Goal: Navigation & Orientation: Find specific page/section

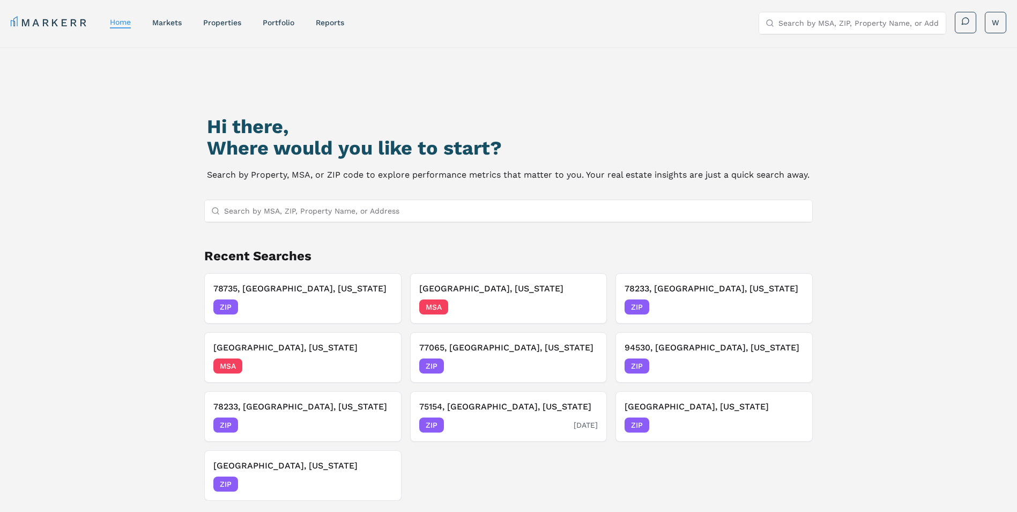
click at [471, 413] on div "75154, [GEOGRAPHIC_DATA], [US_STATE] ZIP [DATE]" at bounding box center [508, 416] width 179 height 32
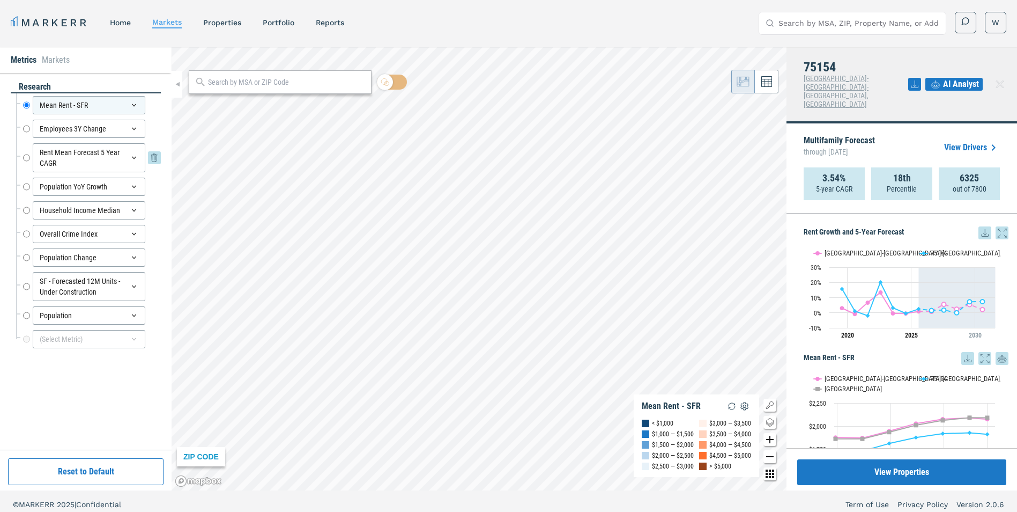
click at [27, 159] on input "Rent Mean Forecast 5 Year CAGR" at bounding box center [26, 157] width 7 height 29
radio input "false"
radio input "true"
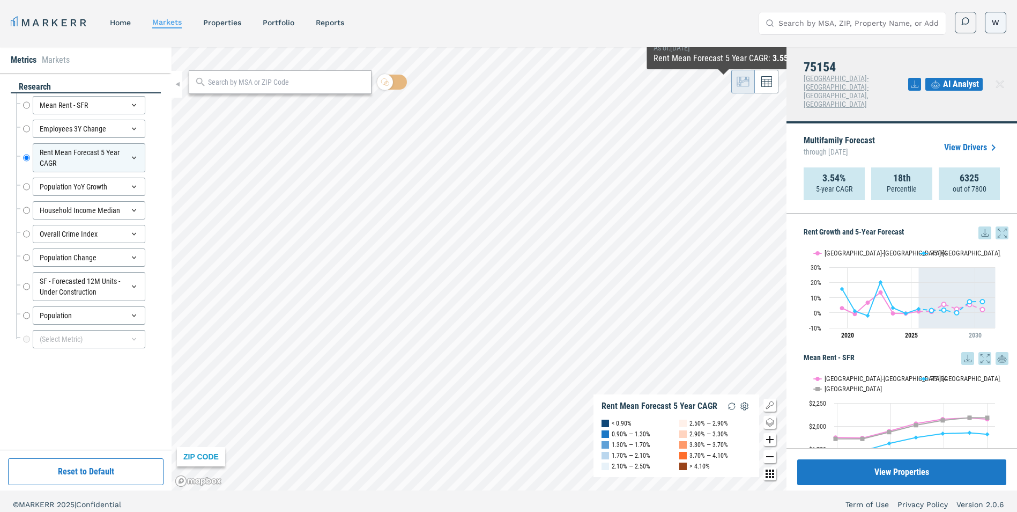
click at [988, 21] on html "MARKERR home markets properties Portfolio reports Search by MSA, ZIP, Property …" at bounding box center [508, 259] width 1017 height 518
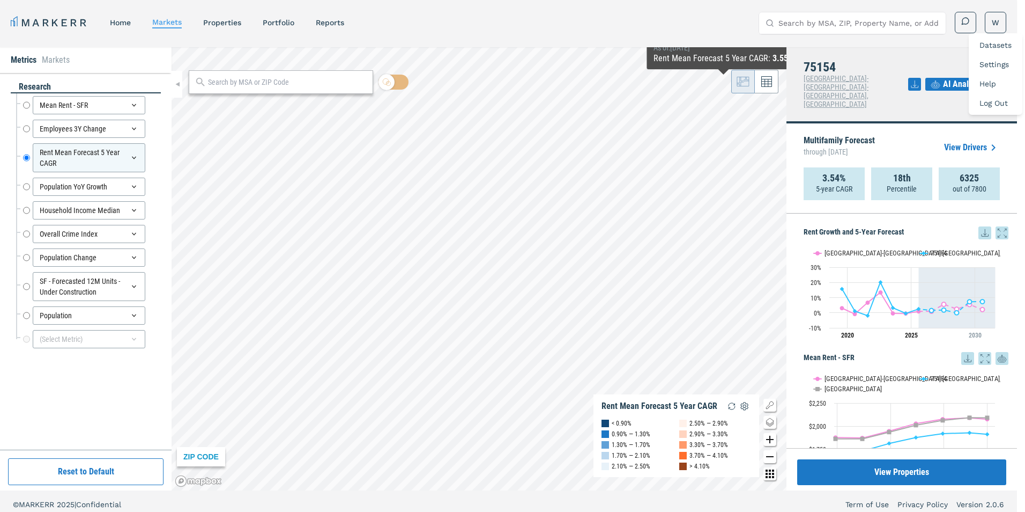
click at [987, 47] on link "Datasets" at bounding box center [996, 45] width 32 height 9
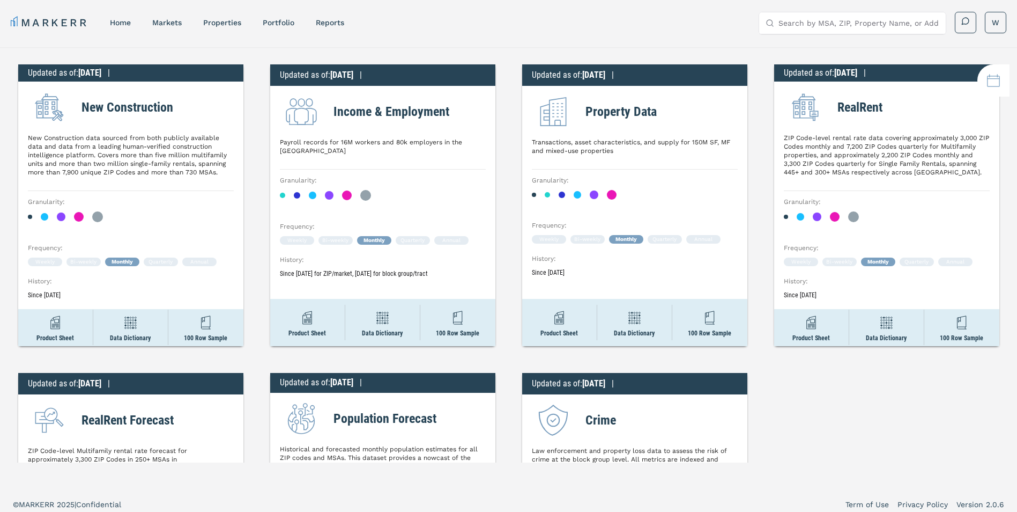
drag, startPoint x: 883, startPoint y: 391, endPoint x: 965, endPoint y: 389, distance: 82.6
click at [884, 391] on html "MARKERR home markets properties Portfolio reports Search by MSA, ZIP, Property …" at bounding box center [508, 259] width 1017 height 518
click at [313, 328] on div "Product Sheet" at bounding box center [307, 322] width 75 height 47
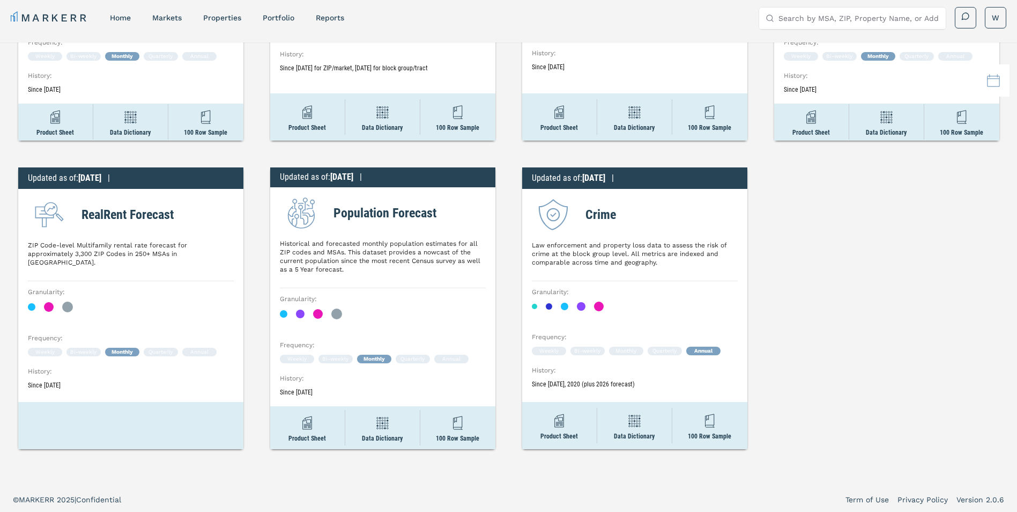
scroll to position [6, 0]
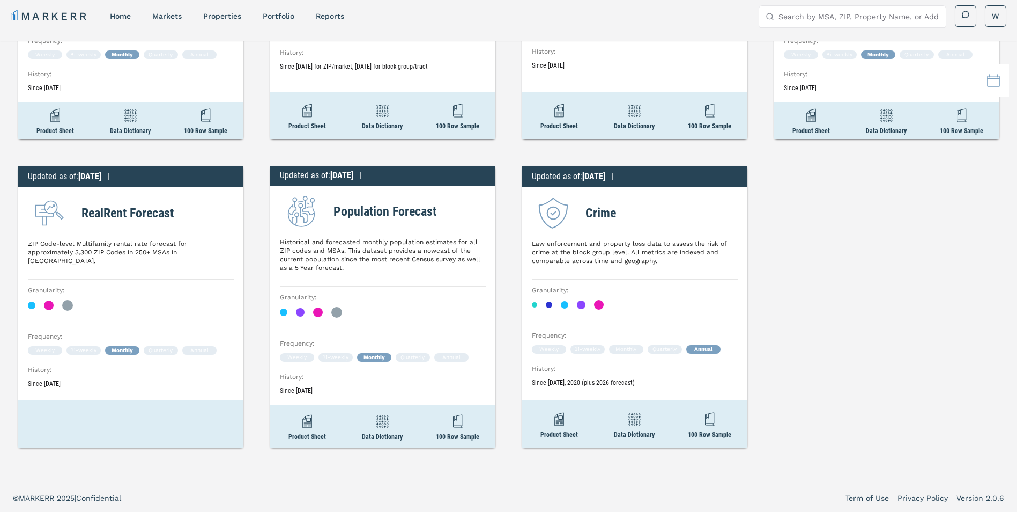
click at [139, 224] on div "RealRent Forecast" at bounding box center [131, 212] width 206 height 43
click at [121, 203] on h2 "RealRent Forecast" at bounding box center [128, 212] width 92 height 19
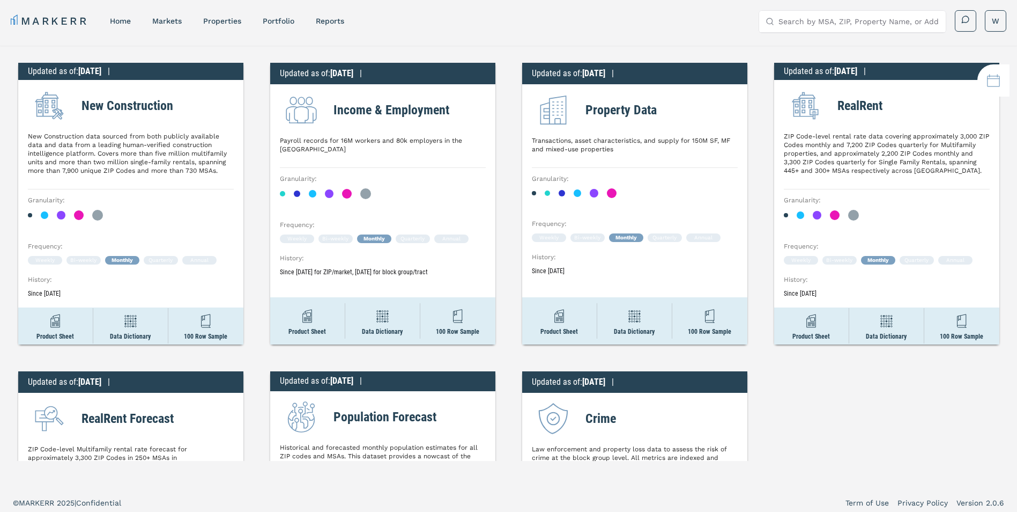
scroll to position [0, 0]
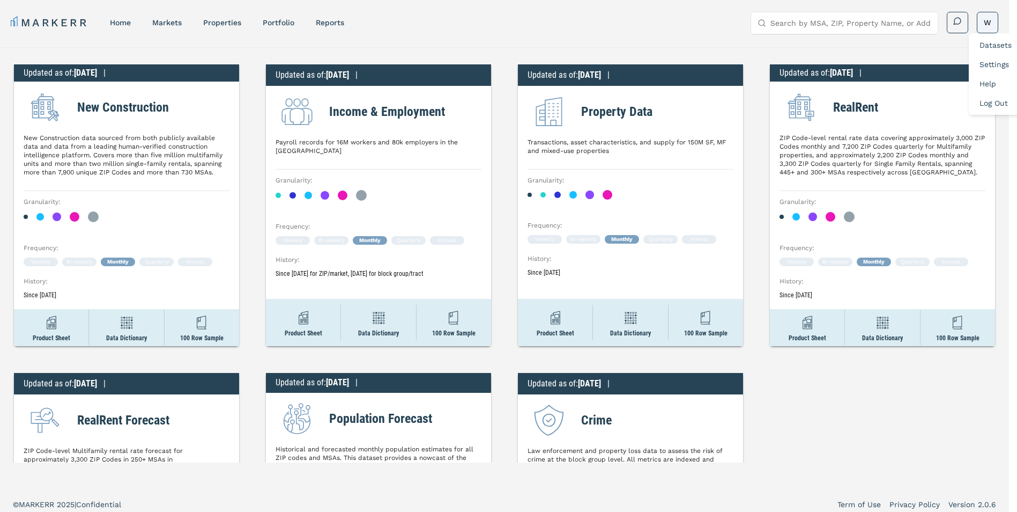
click at [991, 21] on html "MARKERR home markets properties Portfolio reports Search by MSA, ZIP, Property …" at bounding box center [508, 259] width 1017 height 518
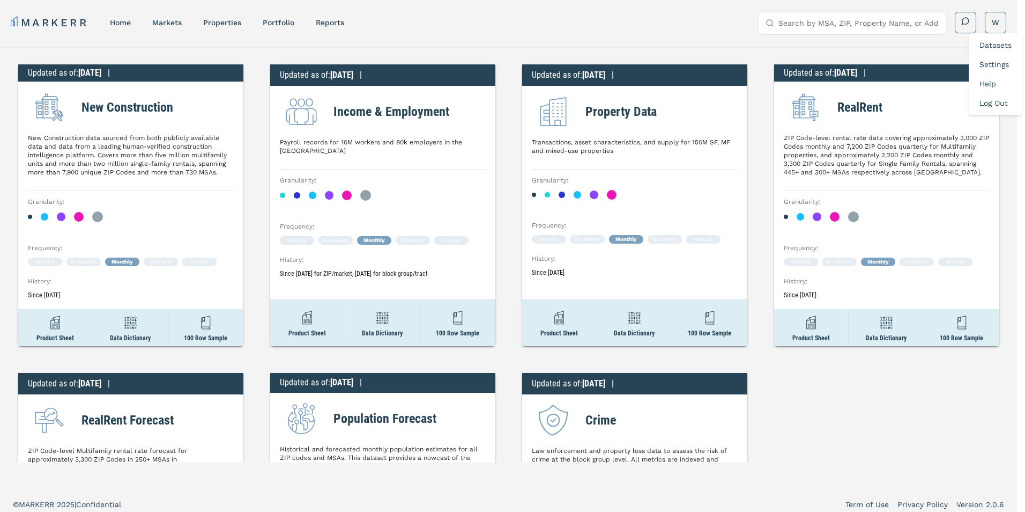
click at [996, 64] on link "Settings" at bounding box center [994, 64] width 29 height 9
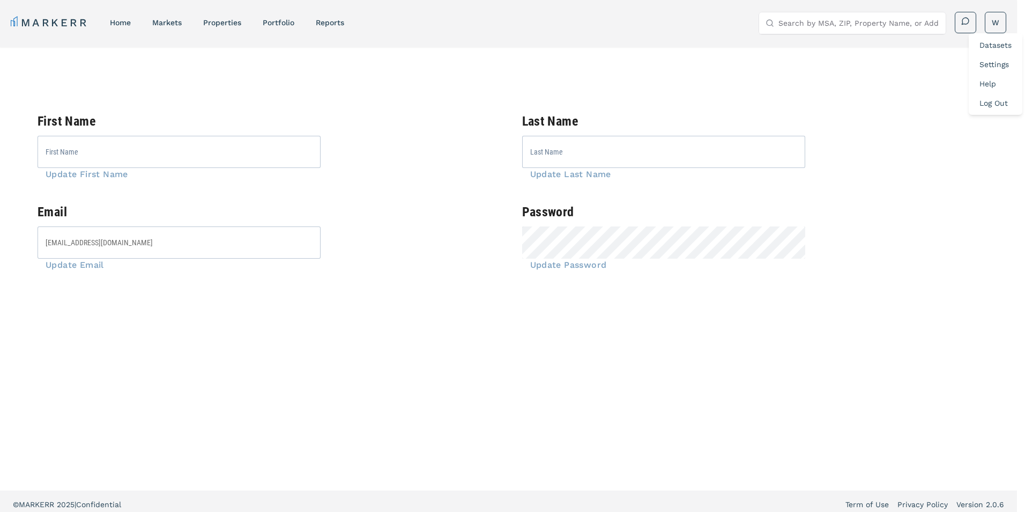
click at [995, 43] on link "Datasets" at bounding box center [996, 45] width 32 height 9
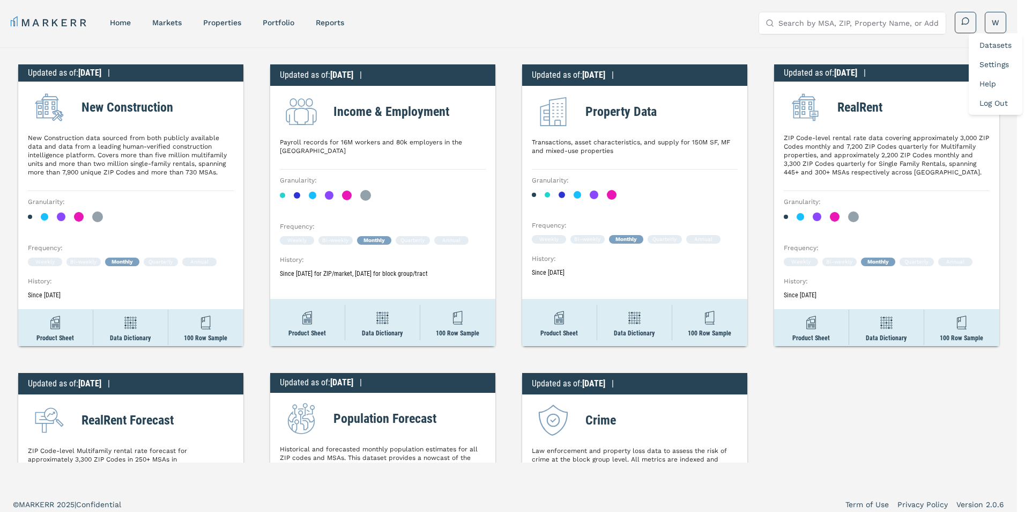
click at [736, 372] on html "MARKERR home markets properties Portfolio reports Search by MSA, ZIP, Property …" at bounding box center [512, 259] width 1025 height 518
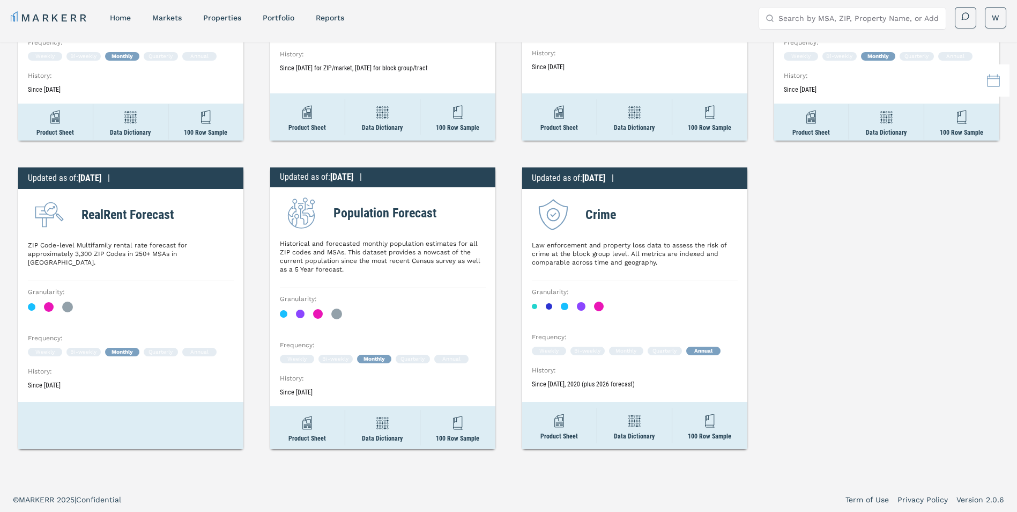
scroll to position [6, 0]
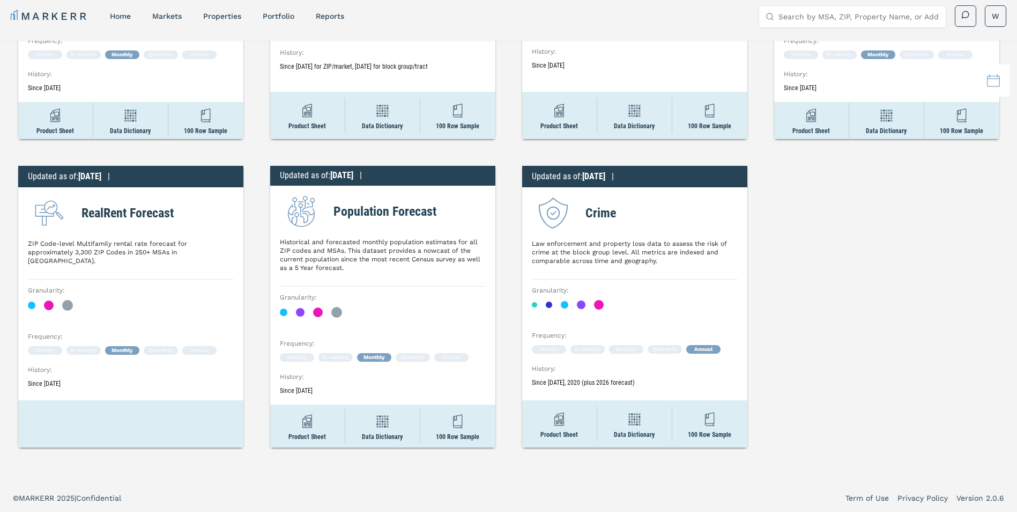
click at [114, 419] on div at bounding box center [130, 423] width 225 height 47
drag, startPoint x: 60, startPoint y: 414, endPoint x: 52, endPoint y: 415, distance: 7.5
click at [52, 415] on div at bounding box center [130, 423] width 225 height 47
click at [53, 415] on div at bounding box center [130, 423] width 225 height 47
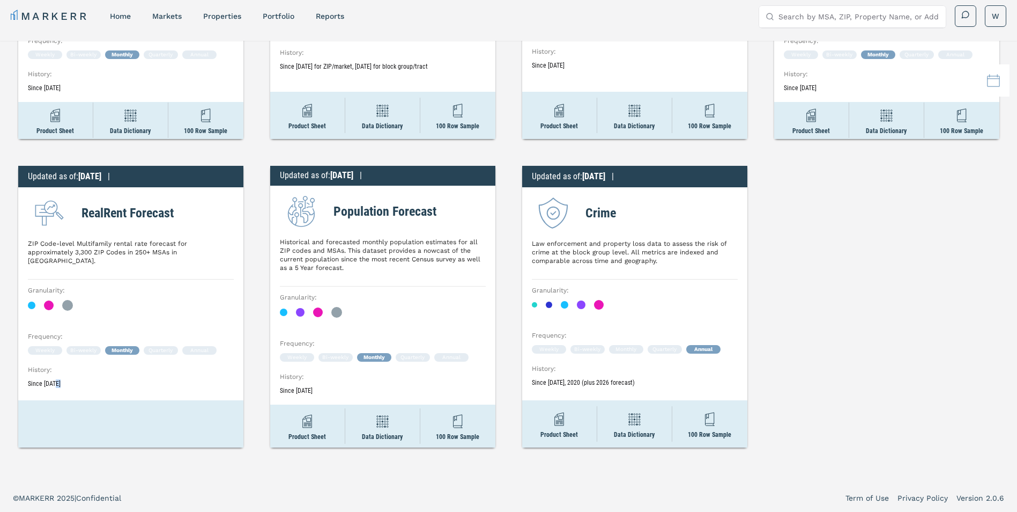
click at [56, 415] on div at bounding box center [130, 423] width 225 height 47
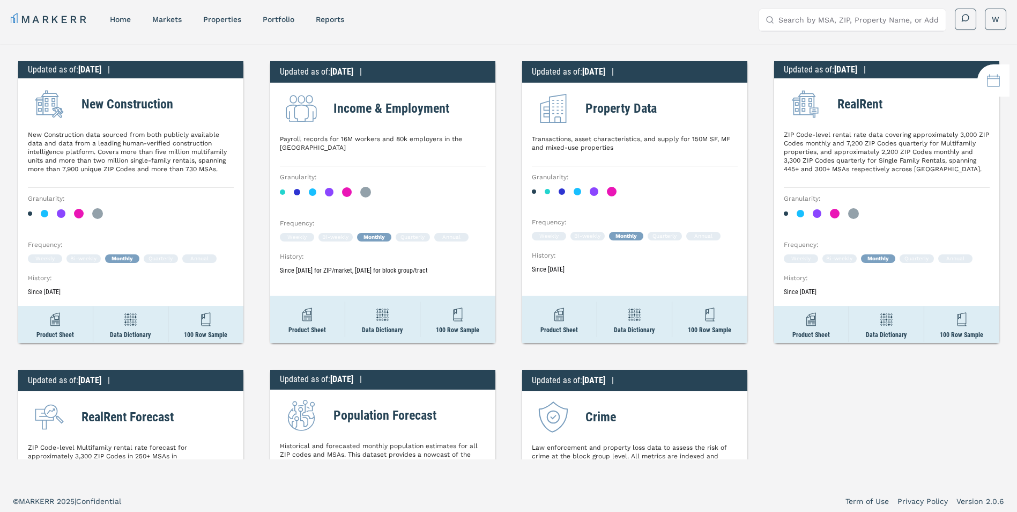
scroll to position [0, 0]
